Goal: Task Accomplishment & Management: Manage account settings

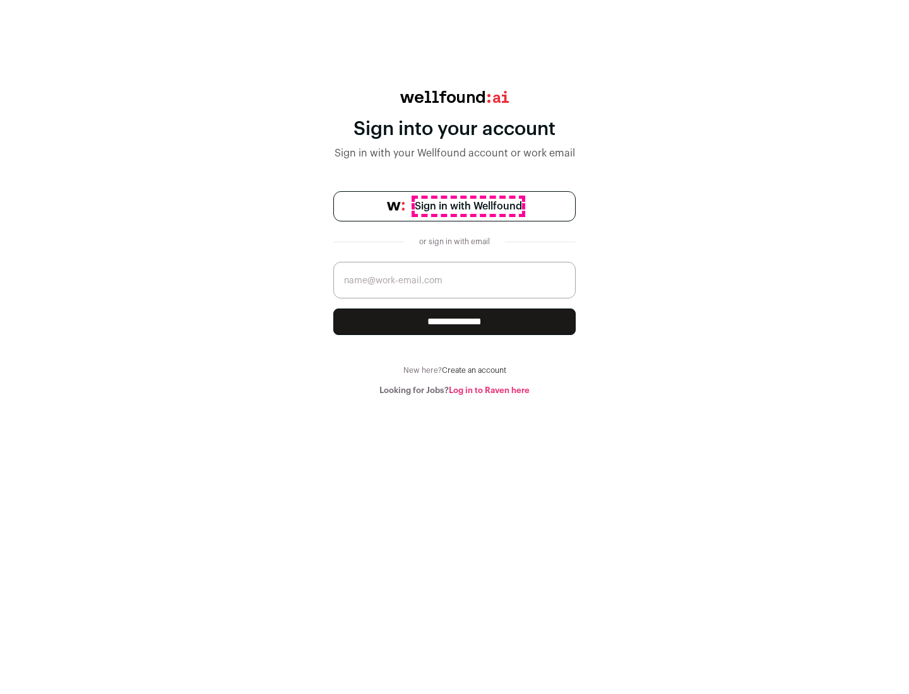
click at [468, 206] on span "Sign in with Wellfound" at bounding box center [468, 206] width 107 height 15
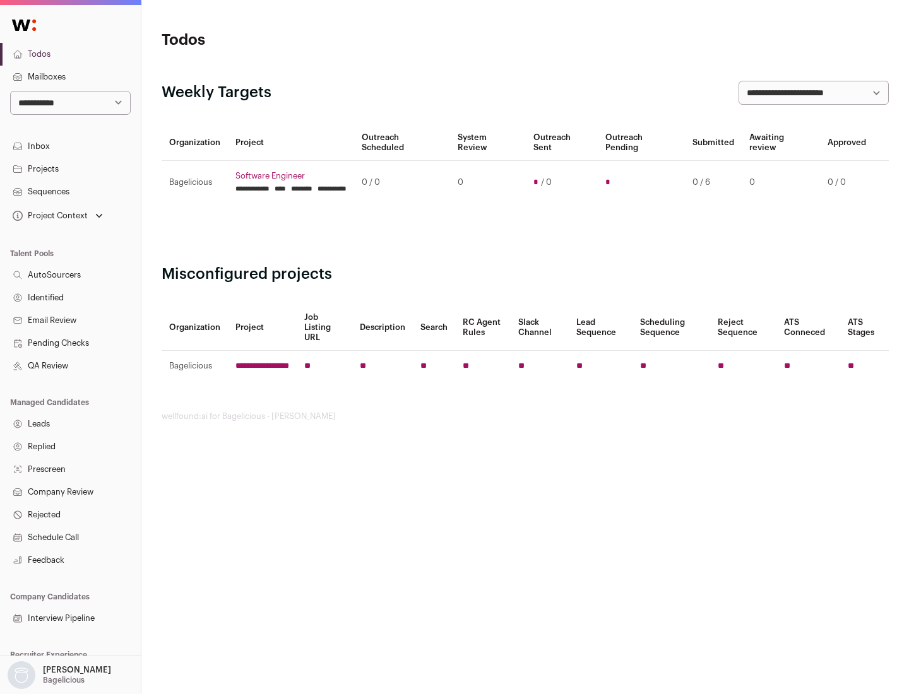
click at [70, 169] on link "Projects" at bounding box center [70, 169] width 141 height 23
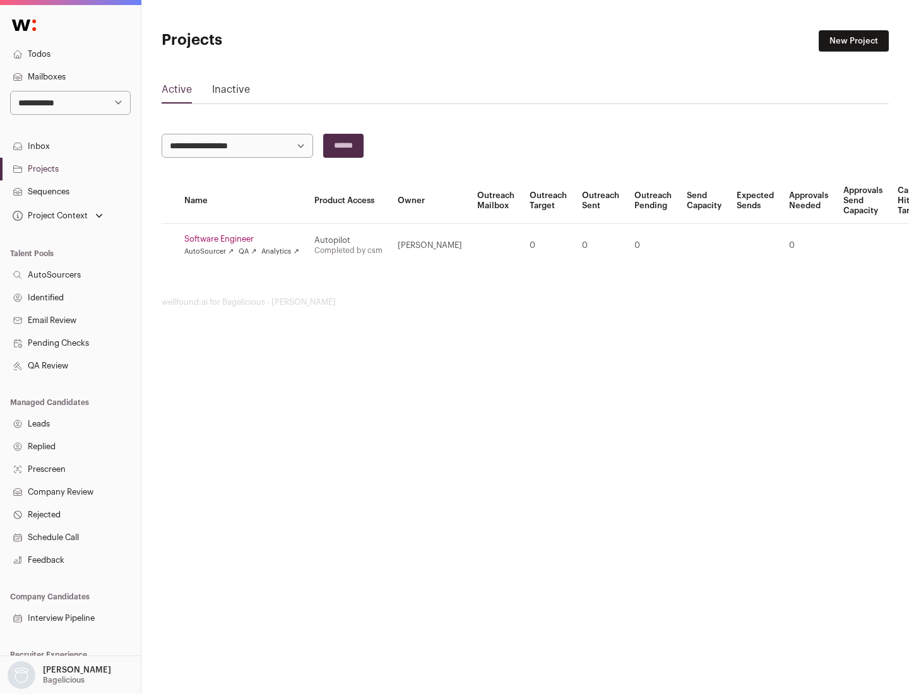
click at [246, 239] on link "Software Engineer" at bounding box center [241, 239] width 115 height 10
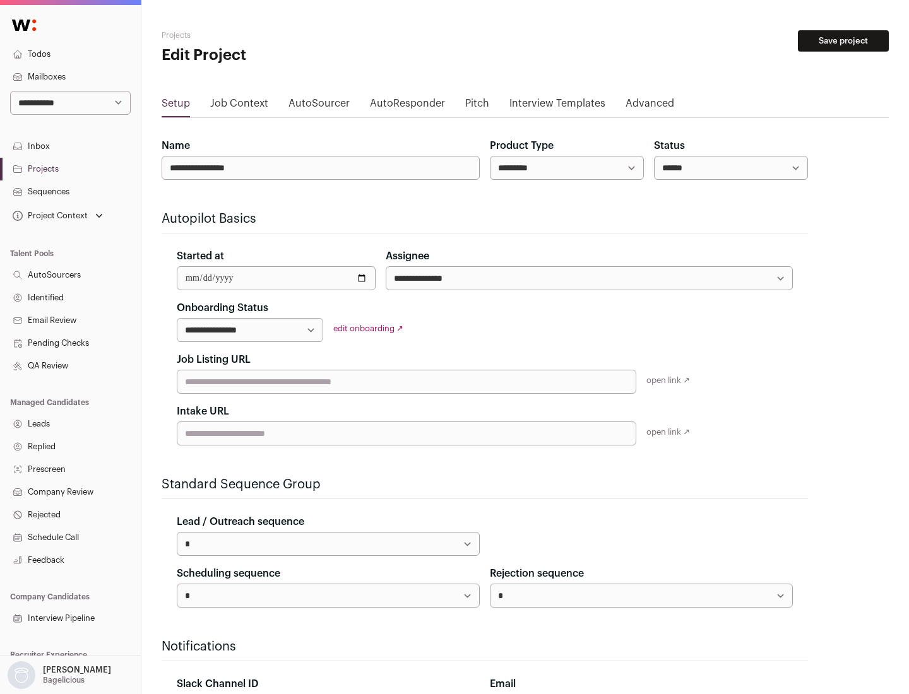
click at [843, 41] on button "Save project" at bounding box center [843, 40] width 91 height 21
